Goal: Information Seeking & Learning: Check status

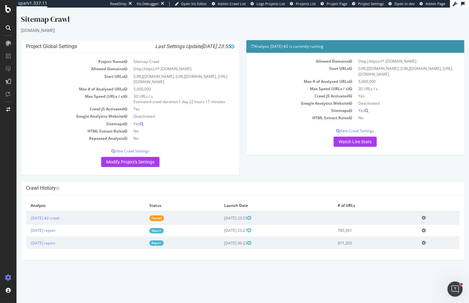
click at [60, 212] on th "Analysis" at bounding box center [85, 206] width 118 height 12
click at [58, 221] on link "2025 Sep. 4th #2 crawl" at bounding box center [45, 218] width 29 height 5
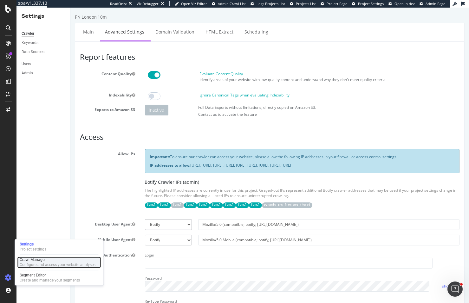
click at [24, 262] on div "Crawl Manager" at bounding box center [58, 260] width 76 height 5
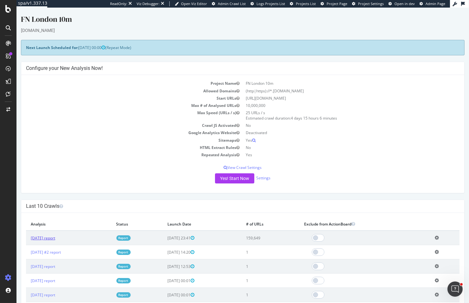
click at [55, 237] on link "2025 Sep. 4th report" at bounding box center [43, 238] width 24 height 5
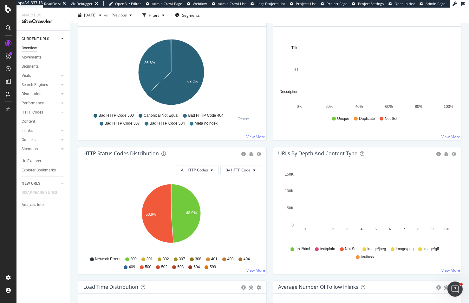
scroll to position [328, 0]
